Goal: Task Accomplishment & Management: Use online tool/utility

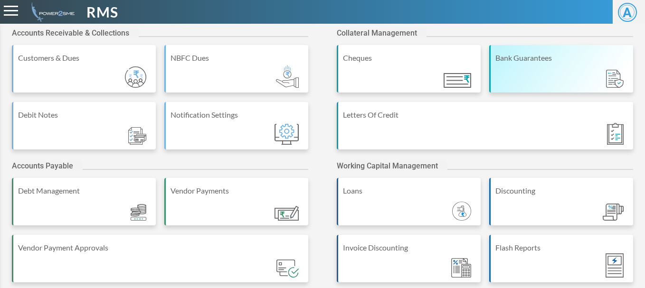
click at [551, 63] on div "Bank Guarantees" at bounding box center [561, 57] width 133 height 11
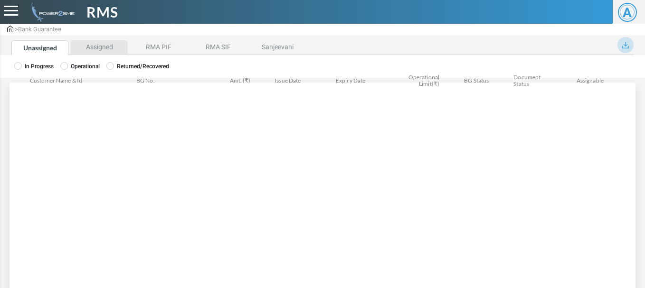
click at [78, 48] on li "Assigned" at bounding box center [99, 47] width 57 height 15
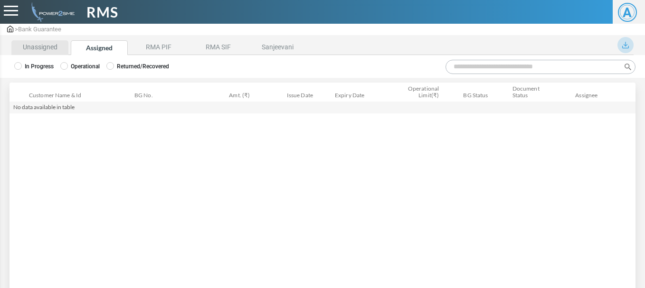
click at [37, 54] on li "Unassigned" at bounding box center [39, 47] width 57 height 15
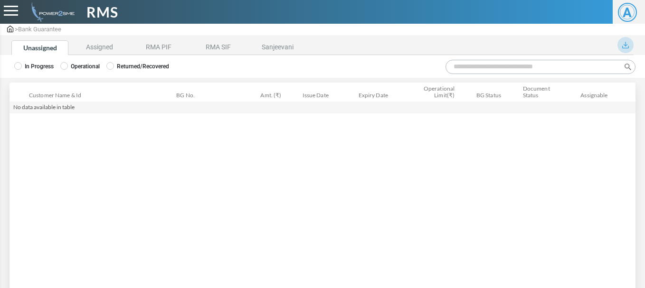
click at [72, 66] on label "Operational" at bounding box center [79, 66] width 39 height 9
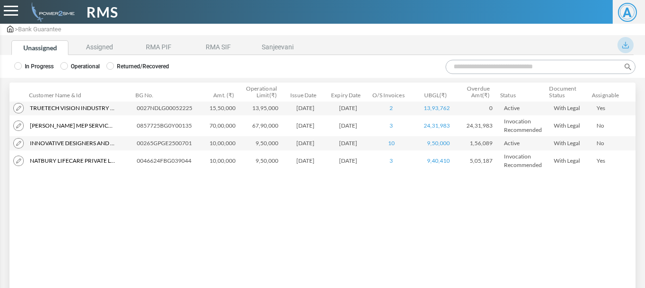
click at [505, 62] on input "Search:" at bounding box center [541, 67] width 190 height 14
click at [108, 51] on li "Assigned" at bounding box center [99, 47] width 57 height 15
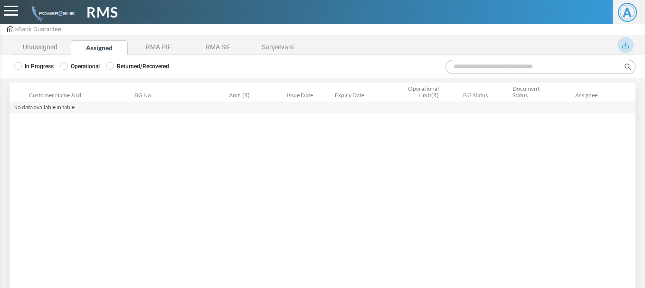
click at [69, 68] on label "Operational" at bounding box center [79, 66] width 39 height 9
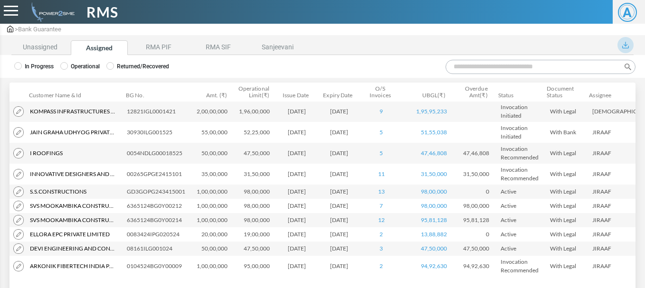
click at [470, 65] on input "Search:" at bounding box center [541, 67] width 190 height 14
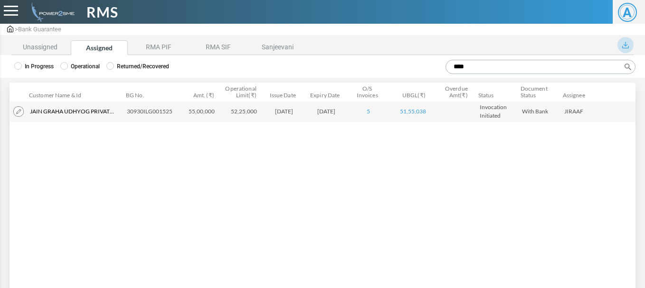
type input "****"
drag, startPoint x: 447, startPoint y: 143, endPoint x: 430, endPoint y: 142, distance: 16.2
click at [447, 143] on div "Customer Name & Id Customer Name Customer ID BG No. Amt. (₹) Operational Limit(…" at bounding box center [323, 189] width 626 height 174
click at [19, 112] on img at bounding box center [18, 111] width 10 height 10
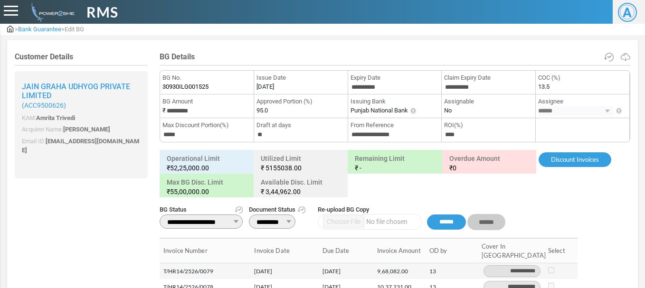
click at [0, 209] on div "> Bank Guarantee > Edit BG Customer Details Jain Graha Udhyog Private Limited (…" at bounding box center [322, 256] width 645 height 513
click at [54, 31] on span "Bank Guarantee" at bounding box center [39, 29] width 43 height 7
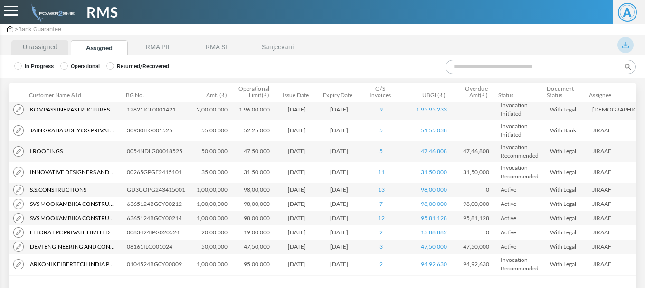
scroll to position [3, 0]
click at [43, 49] on li "Unassigned" at bounding box center [39, 47] width 57 height 15
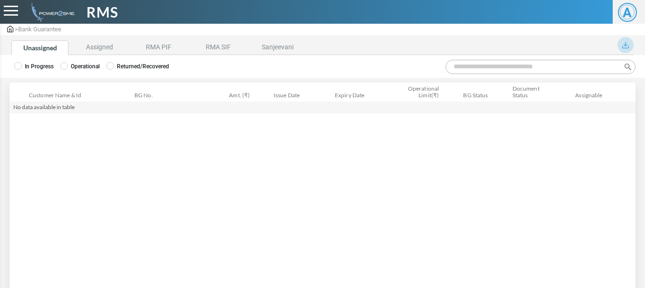
click at [75, 66] on label "Operational" at bounding box center [79, 66] width 39 height 9
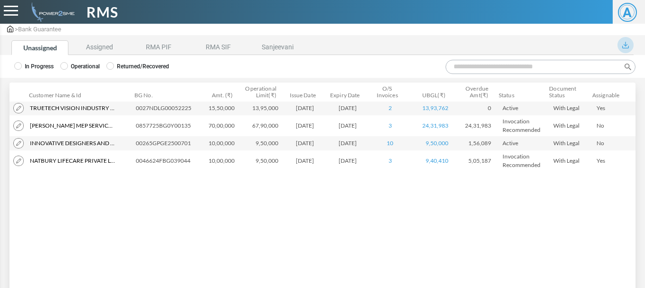
click at [500, 65] on input "Search:" at bounding box center [541, 67] width 190 height 14
paste input "**********"
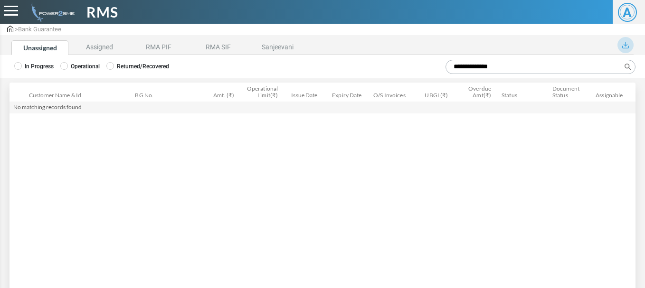
type input "**********"
click at [4, 62] on div "In Progress Operational Returned/Recovered" at bounding box center [322, 66] width 645 height 23
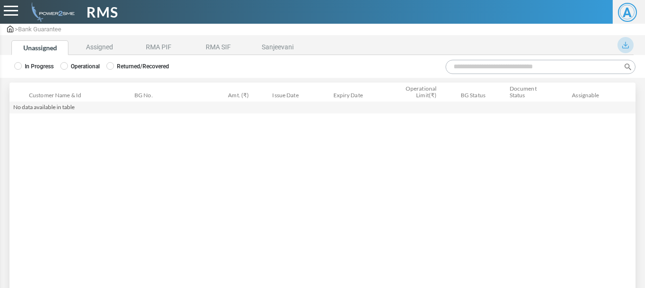
click at [512, 70] on input "Search:" at bounding box center [541, 67] width 190 height 14
paste input "**********"
type input "**********"
click at [154, 61] on div "In Progress Operational Returned/Recovered" at bounding box center [322, 66] width 645 height 23
click at [153, 62] on label "Returned/Recovered" at bounding box center [137, 66] width 63 height 9
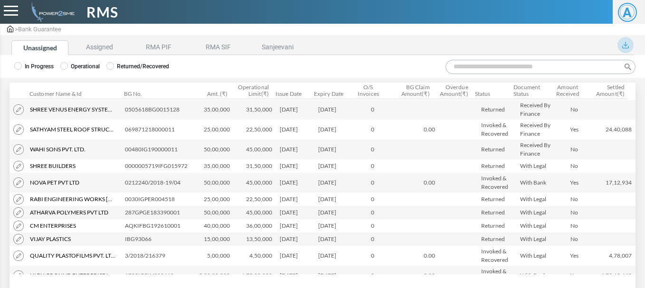
click at [487, 70] on input "Search:" at bounding box center [541, 67] width 190 height 14
click at [116, 46] on li "Assigned" at bounding box center [99, 47] width 57 height 15
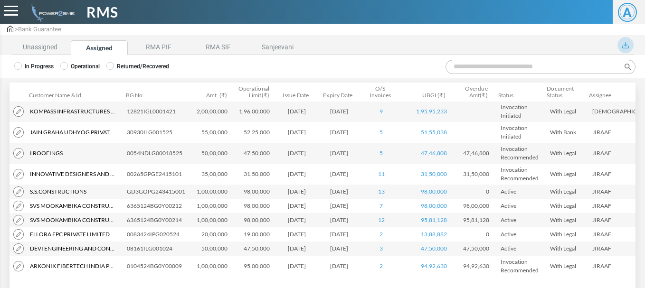
click at [501, 72] on input "Search:" at bounding box center [541, 67] width 190 height 14
paste input "**********"
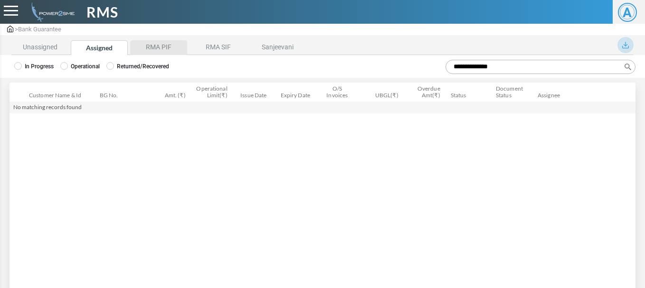
type input "**********"
click at [165, 51] on li "RMA PIF" at bounding box center [158, 47] width 57 height 15
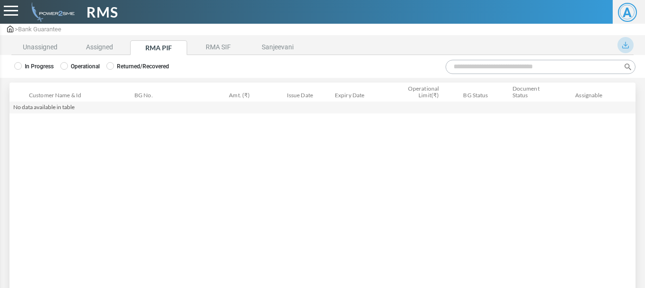
click at [73, 66] on label "Operational" at bounding box center [79, 66] width 39 height 9
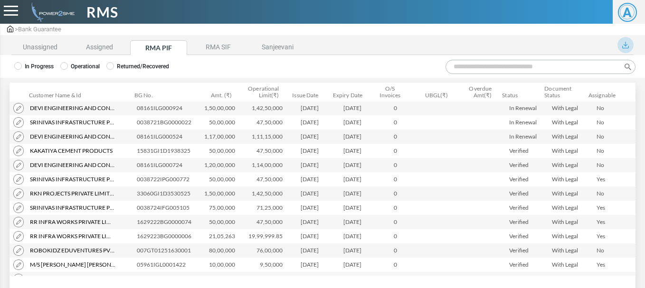
click at [547, 70] on input "Search:" at bounding box center [541, 67] width 190 height 14
paste input "**********"
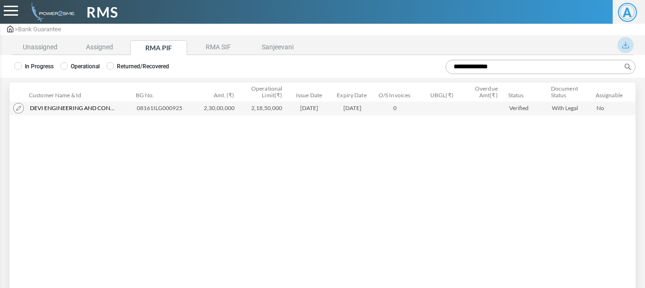
type input "**********"
click at [30, 44] on li "Unassigned" at bounding box center [39, 47] width 57 height 15
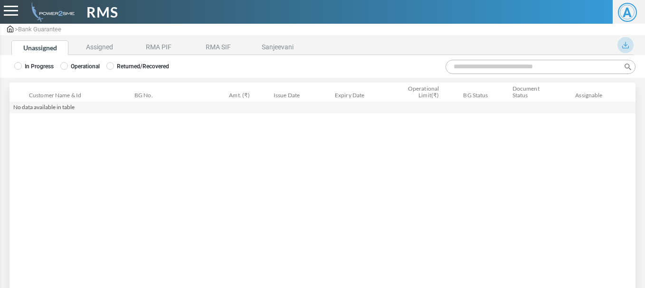
click at [76, 69] on label "Operational" at bounding box center [79, 66] width 39 height 9
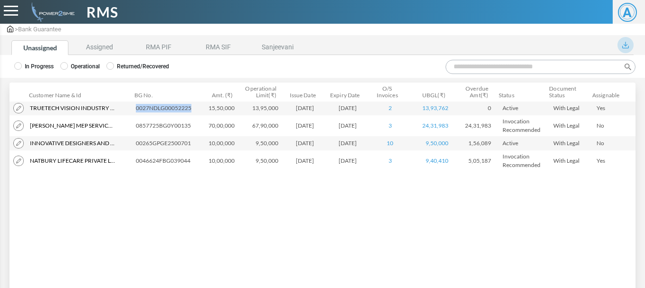
drag, startPoint x: 194, startPoint y: 106, endPoint x: 137, endPoint y: 109, distance: 57.1
click at [137, 109] on td "0027NDLG00052225" at bounding box center [165, 108] width 67 height 14
copy td "0027NDLG00052225"
click at [90, 45] on li "Assigned" at bounding box center [99, 47] width 57 height 15
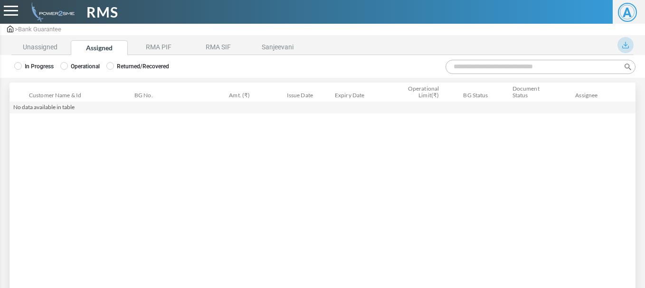
click at [69, 76] on div "In Progress Operational Returned/Recovered" at bounding box center [322, 66] width 645 height 23
click at [70, 68] on label "Operational" at bounding box center [79, 66] width 39 height 9
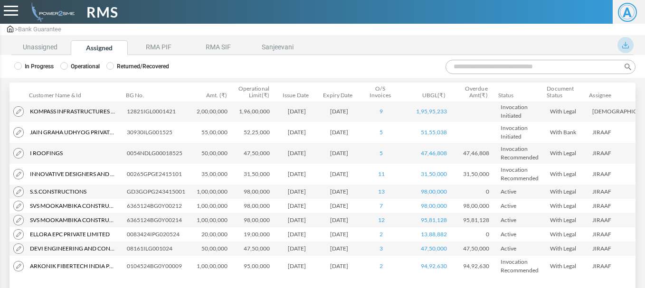
click at [481, 67] on input "Search:" at bounding box center [541, 67] width 190 height 14
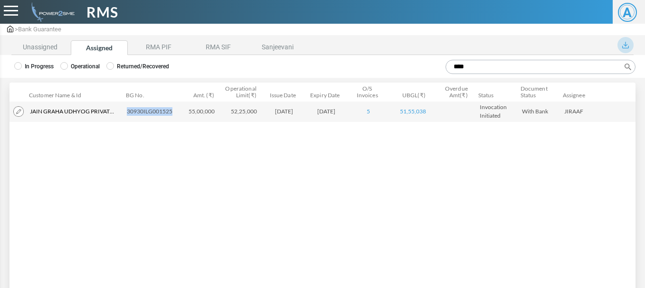
drag, startPoint x: 174, startPoint y: 111, endPoint x: 128, endPoint y: 111, distance: 46.6
click at [128, 111] on td "30930ILG001525" at bounding box center [151, 111] width 57 height 21
copy td "30930ILG001525"
drag, startPoint x: 502, startPoint y: 65, endPoint x: 322, endPoint y: 52, distance: 180.5
click at [322, 52] on div "Unassigned Assigned RMA PIF RMA SIF Sanjeevani BG Summary Invoice Mapping Expor…" at bounding box center [322, 179] width 645 height 285
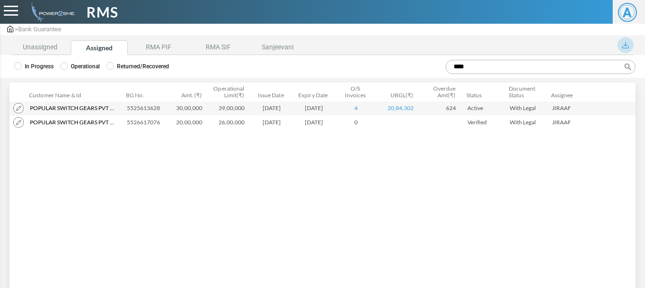
type input "****"
drag, startPoint x: 159, startPoint y: 123, endPoint x: 125, endPoint y: 122, distance: 34.2
click at [125, 122] on td "5526617076" at bounding box center [145, 122] width 45 height 14
click at [20, 123] on img at bounding box center [18, 122] width 10 height 10
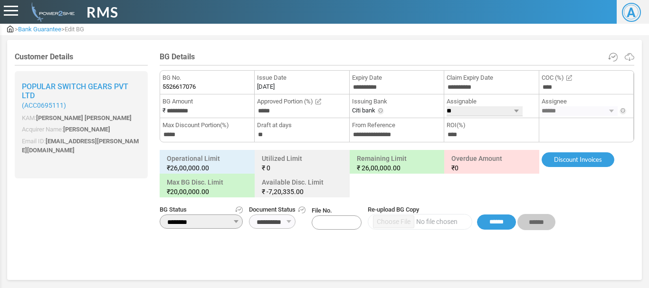
click at [618, 111] on li "**********" at bounding box center [586, 107] width 95 height 24
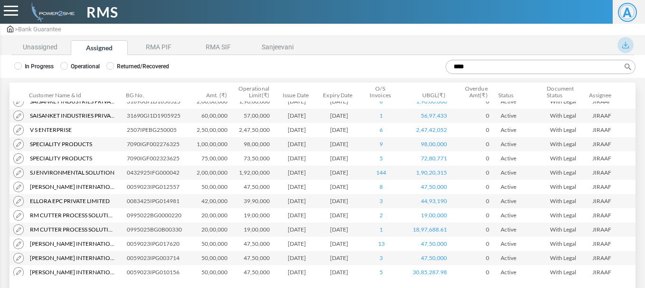
scroll to position [474, 0]
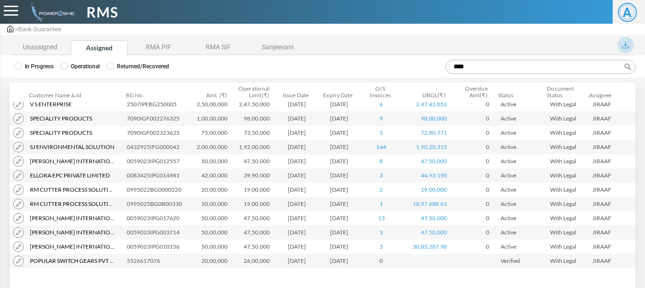
click at [474, 69] on input "****" at bounding box center [541, 67] width 190 height 14
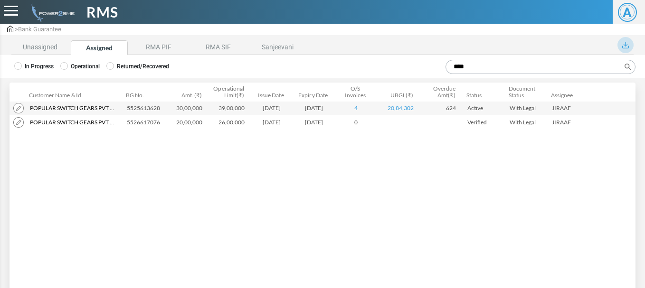
scroll to position [0, 0]
drag, startPoint x: 158, startPoint y: 120, endPoint x: 136, endPoint y: 120, distance: 22.3
click at [136, 120] on td "5526617076" at bounding box center [145, 122] width 45 height 14
drag, startPoint x: 162, startPoint y: 122, endPoint x: 127, endPoint y: 123, distance: 34.7
click at [127, 123] on td "5526617076" at bounding box center [145, 122] width 45 height 14
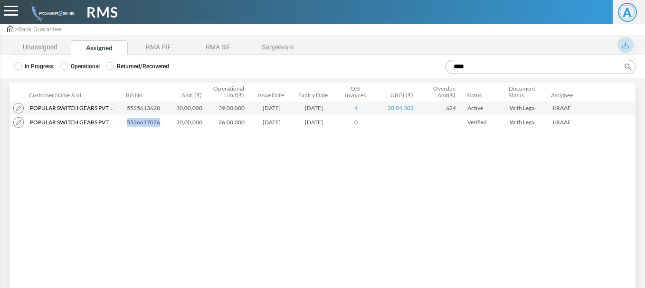
copy td "5526617076"
click at [35, 48] on li "Unassigned" at bounding box center [39, 47] width 57 height 15
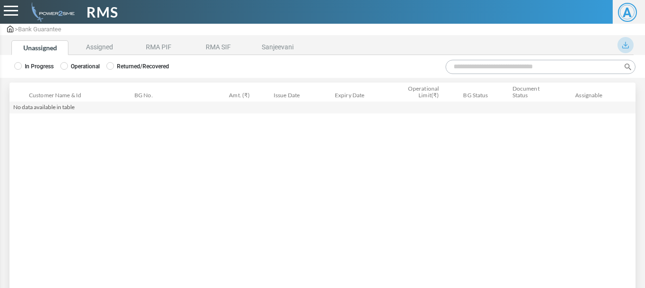
click at [99, 15] on span "RMS" at bounding box center [102, 11] width 32 height 21
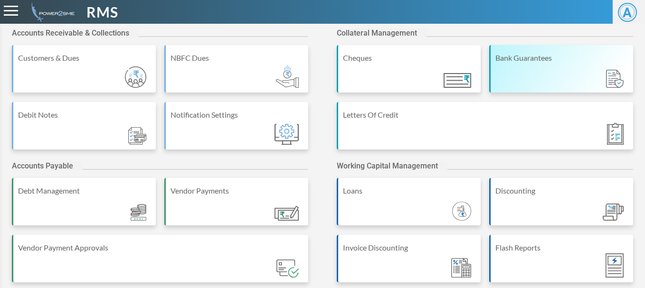
click at [511, 81] on div "Bank Guarantees" at bounding box center [561, 69] width 144 height 48
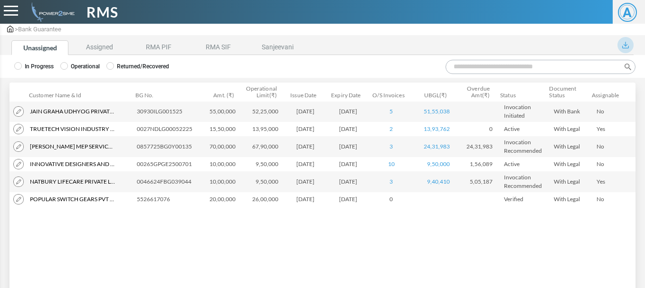
click at [487, 71] on input "Search:" at bounding box center [541, 67] width 190 height 14
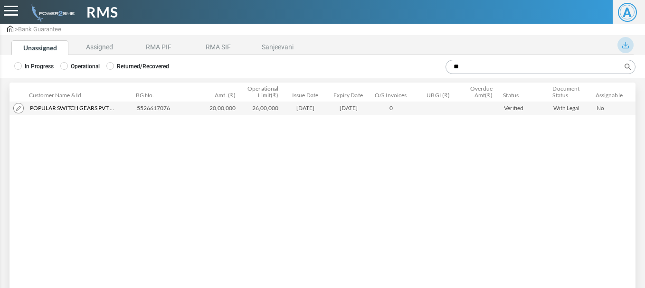
type input "*"
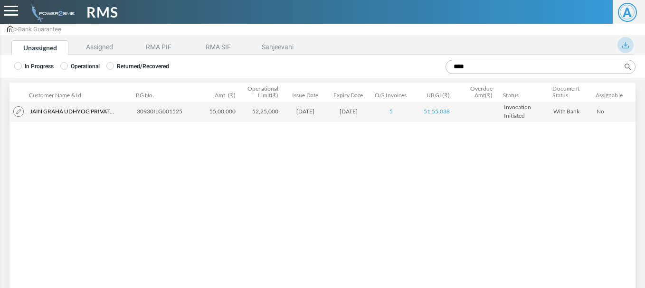
type input "****"
click at [16, 110] on img at bounding box center [18, 111] width 10 height 10
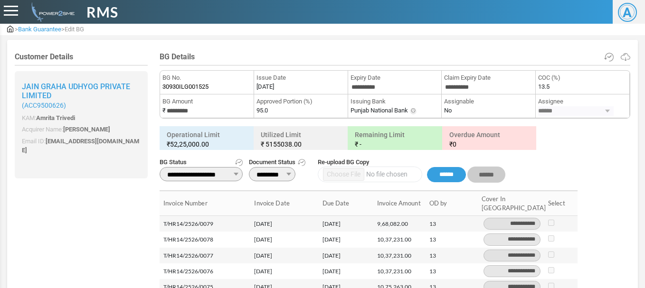
click at [589, 139] on ul "Operational Limit ₹ 52,25,000.00 Utilized Limit ₹ 5155038.00 Remaining Limit ₹ …" at bounding box center [395, 138] width 471 height 24
